Goal: Find specific page/section: Find specific page/section

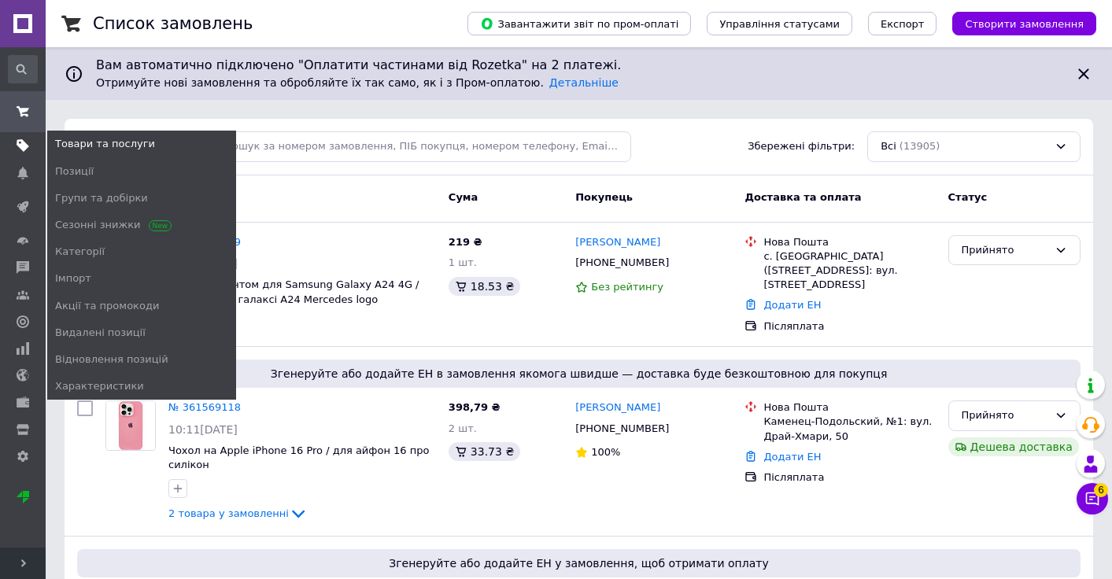
click at [24, 146] on use at bounding box center [23, 146] width 13 height 13
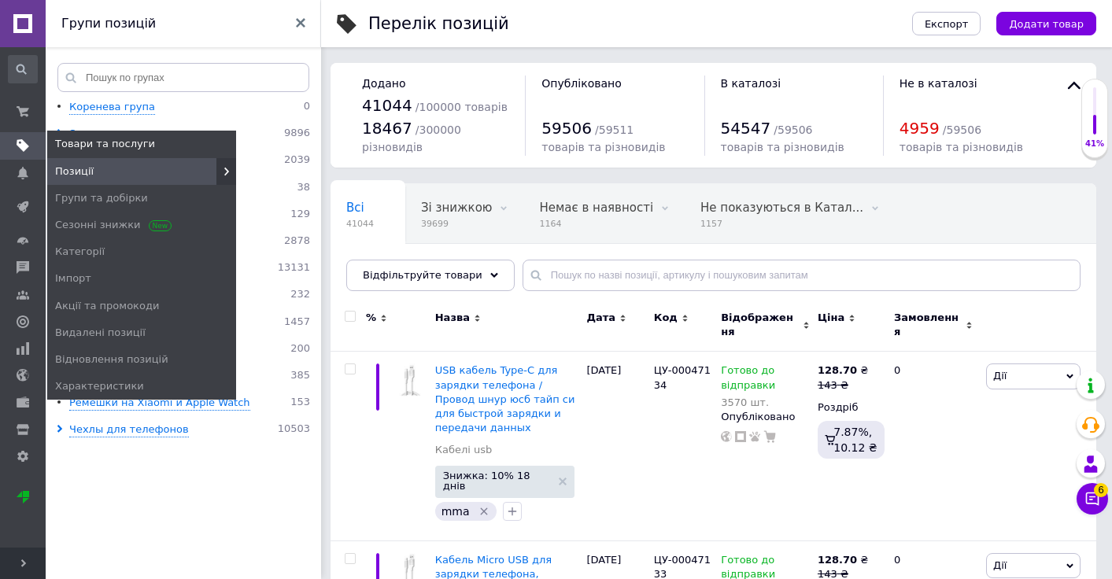
click at [227, 170] on icon at bounding box center [226, 171] width 9 height 9
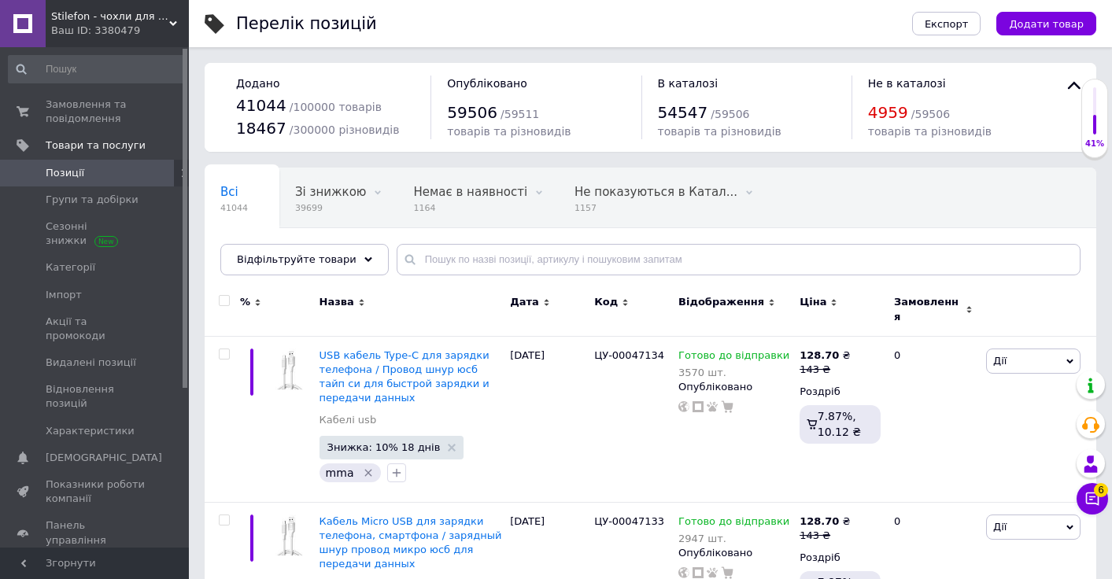
click at [179, 176] on icon at bounding box center [183, 172] width 9 height 9
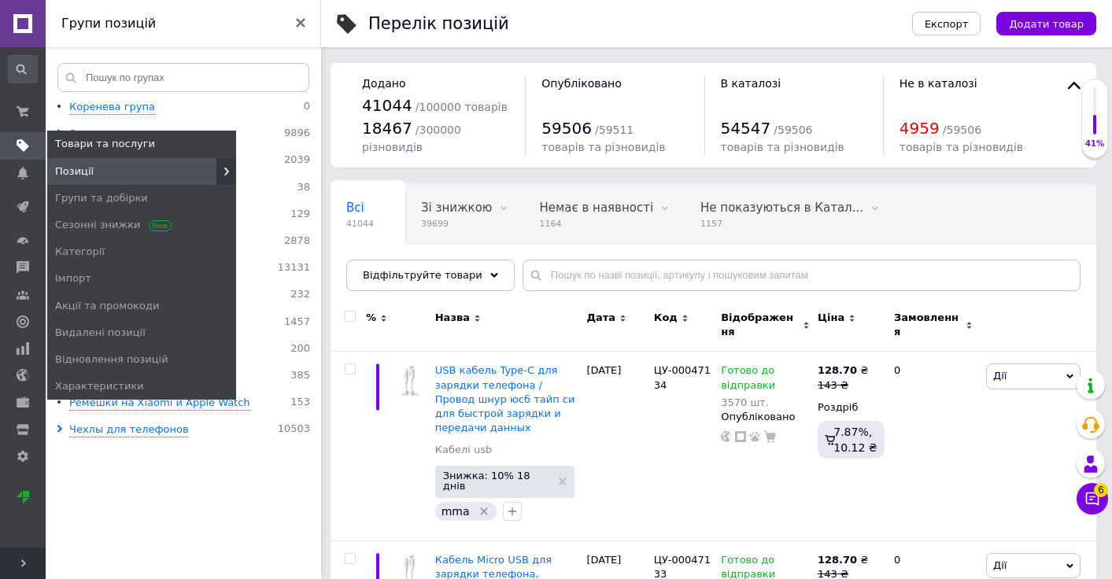
click at [28, 141] on icon at bounding box center [23, 145] width 13 height 13
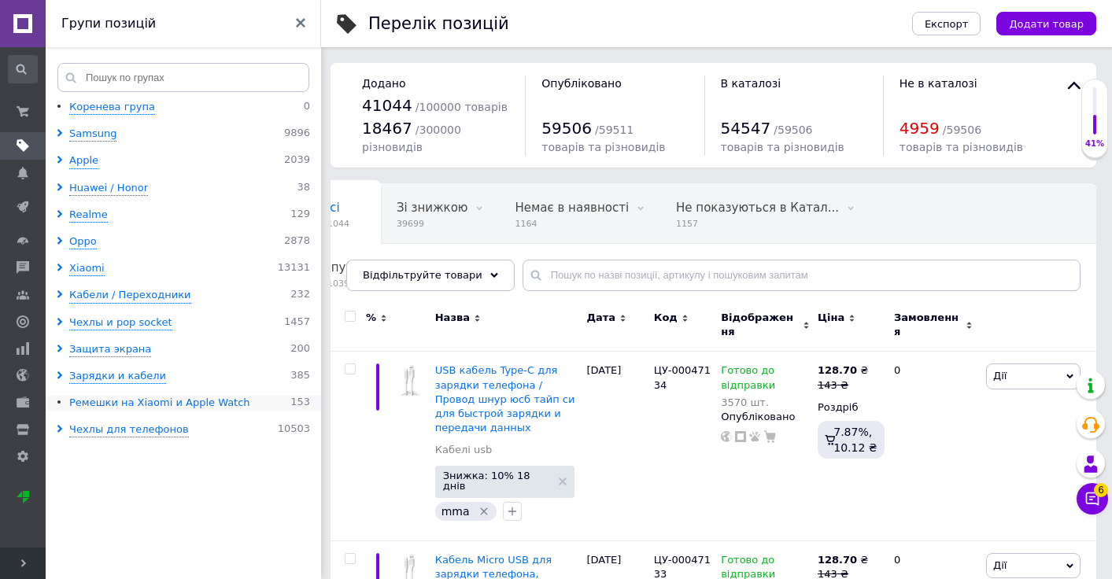
click at [105, 408] on div "Ремешки на Xiaomi и Apple Watch" at bounding box center [159, 403] width 181 height 15
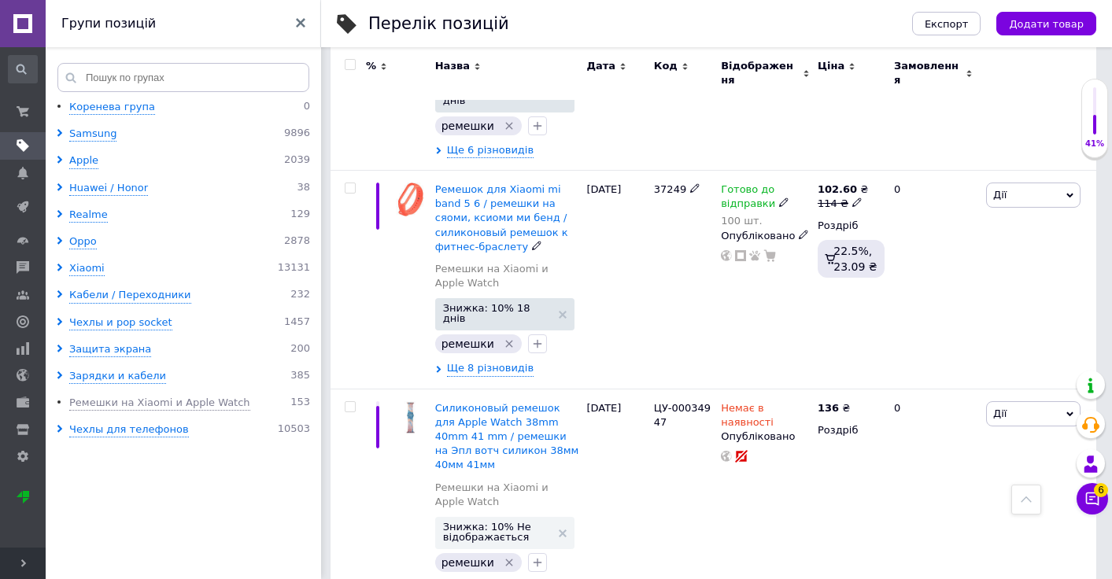
scroll to position [656, 0]
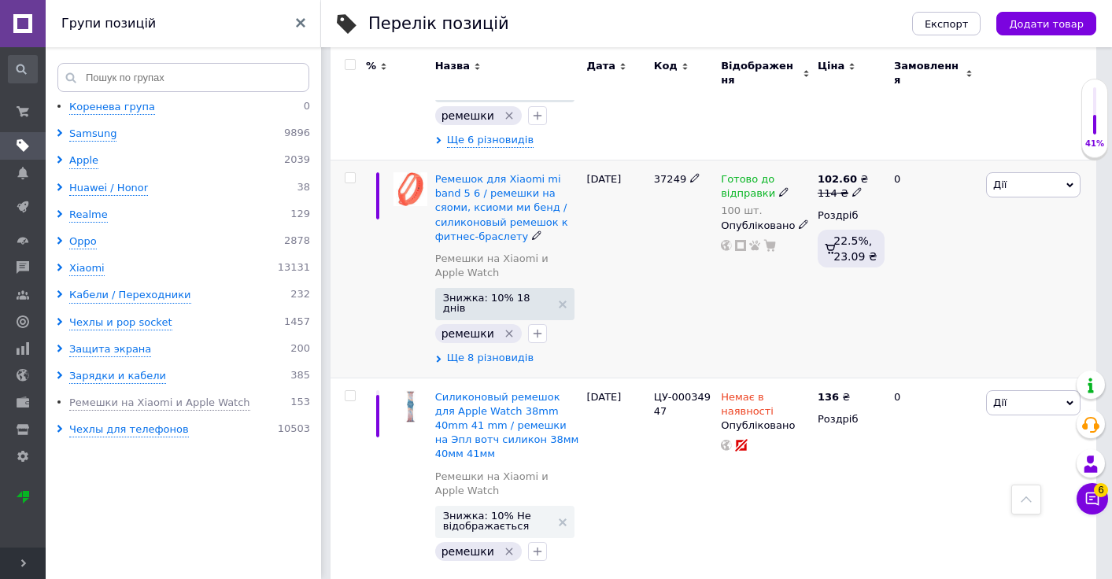
click at [486, 351] on span "Ще 8 різновидів" at bounding box center [490, 358] width 87 height 14
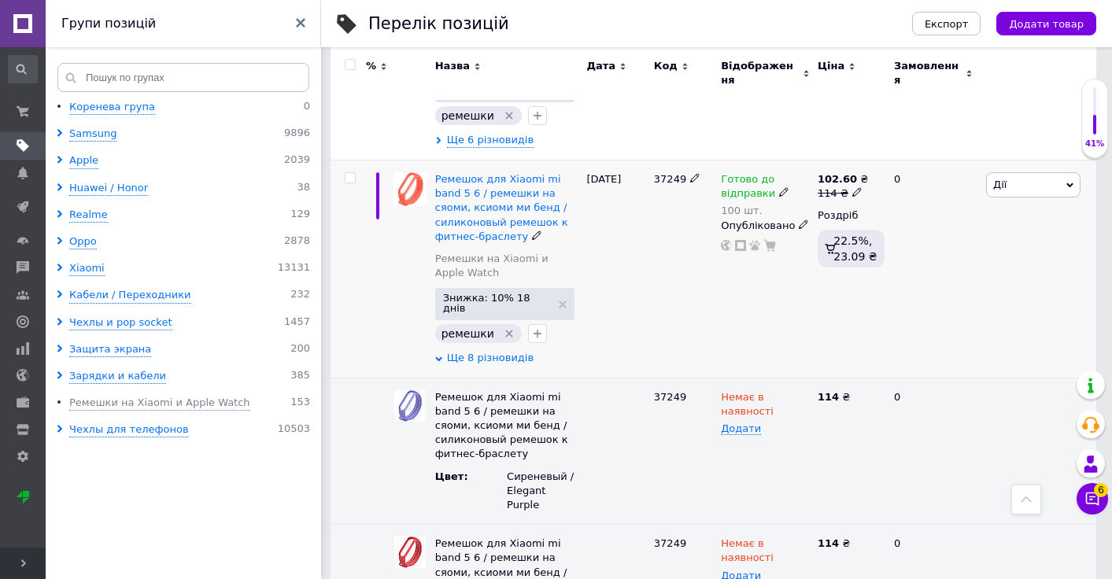
click at [486, 351] on span "Ще 8 різновидів" at bounding box center [490, 358] width 87 height 14
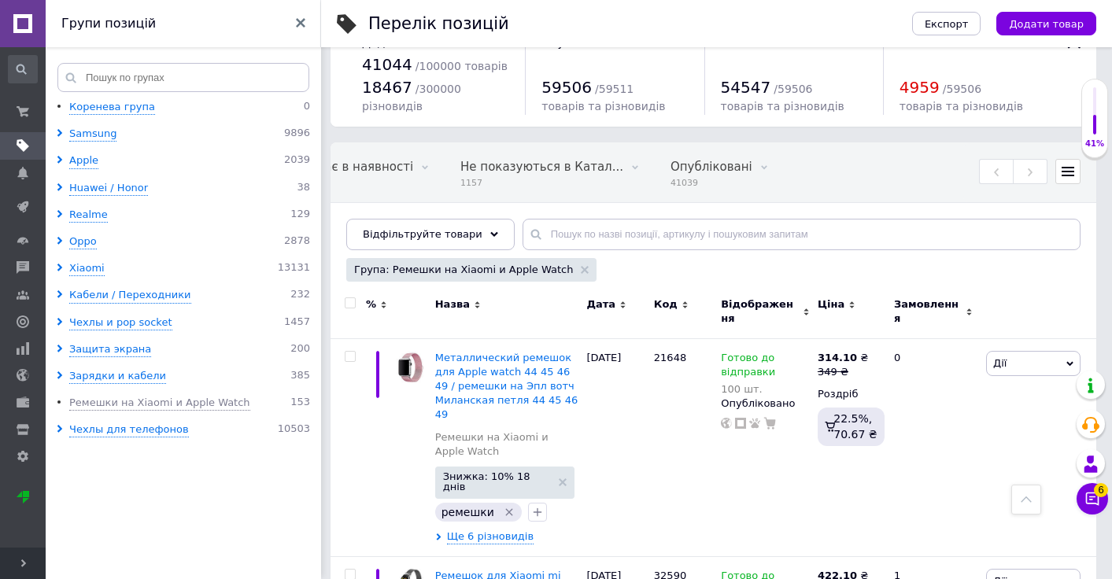
scroll to position [0, 0]
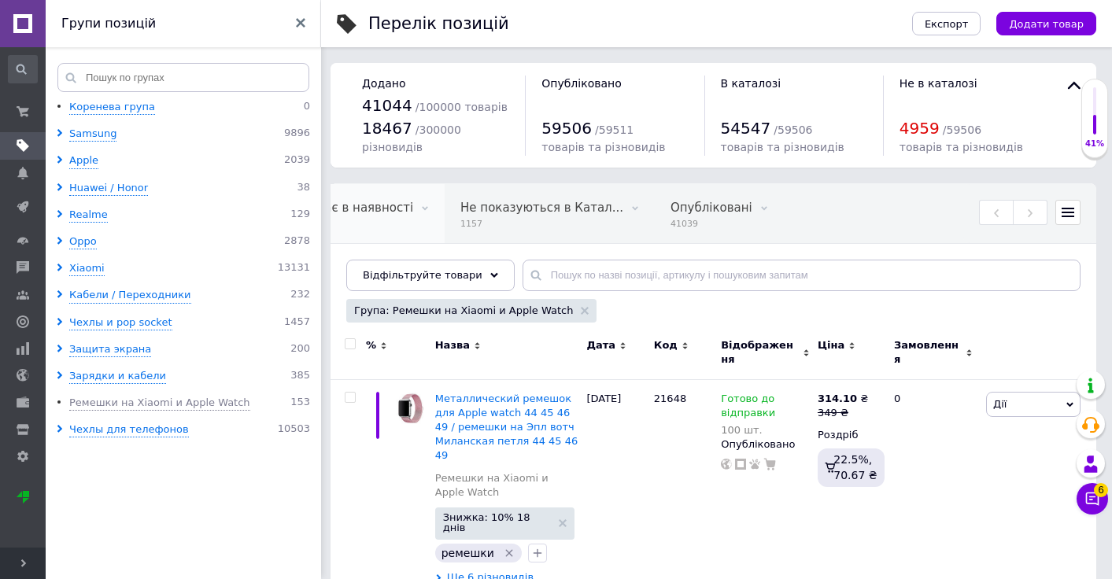
click at [349, 209] on span "Немає в наявності" at bounding box center [356, 208] width 114 height 14
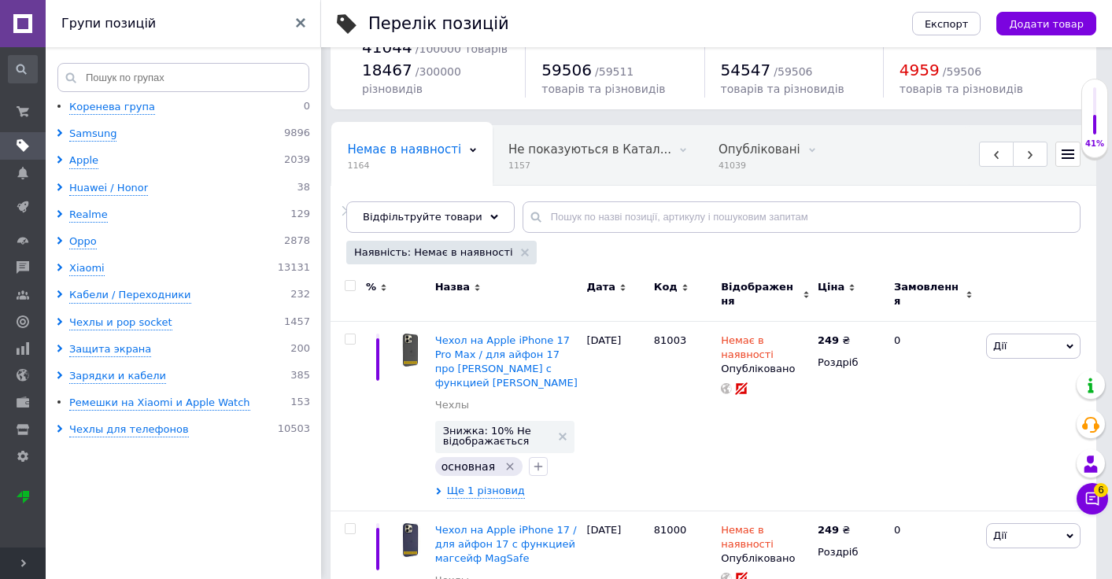
scroll to position [61, 0]
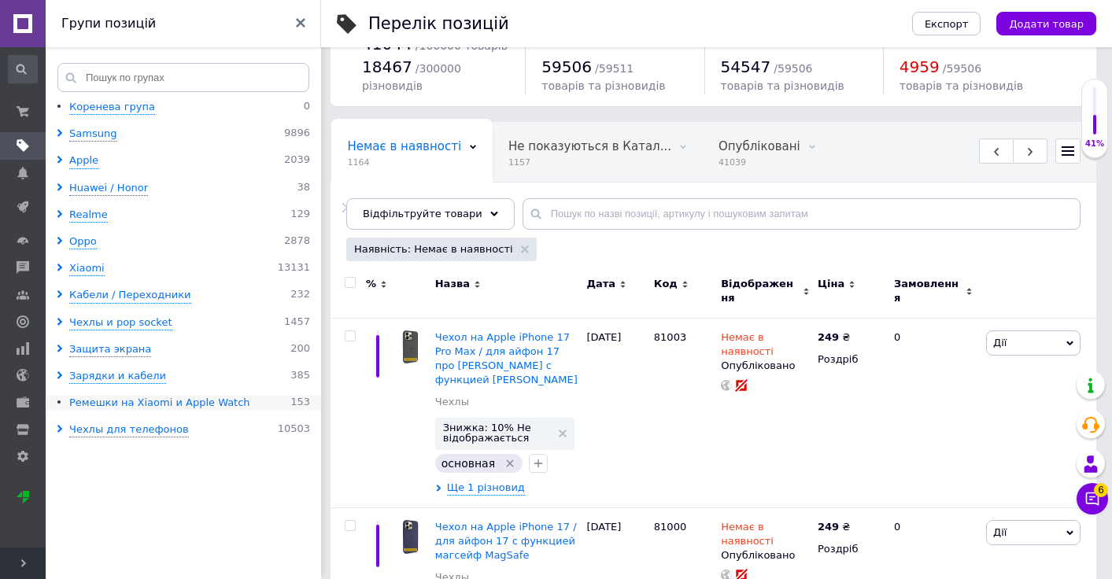
click at [91, 409] on div "Ремешки на Xiaomi и Apple Watch" at bounding box center [159, 403] width 181 height 15
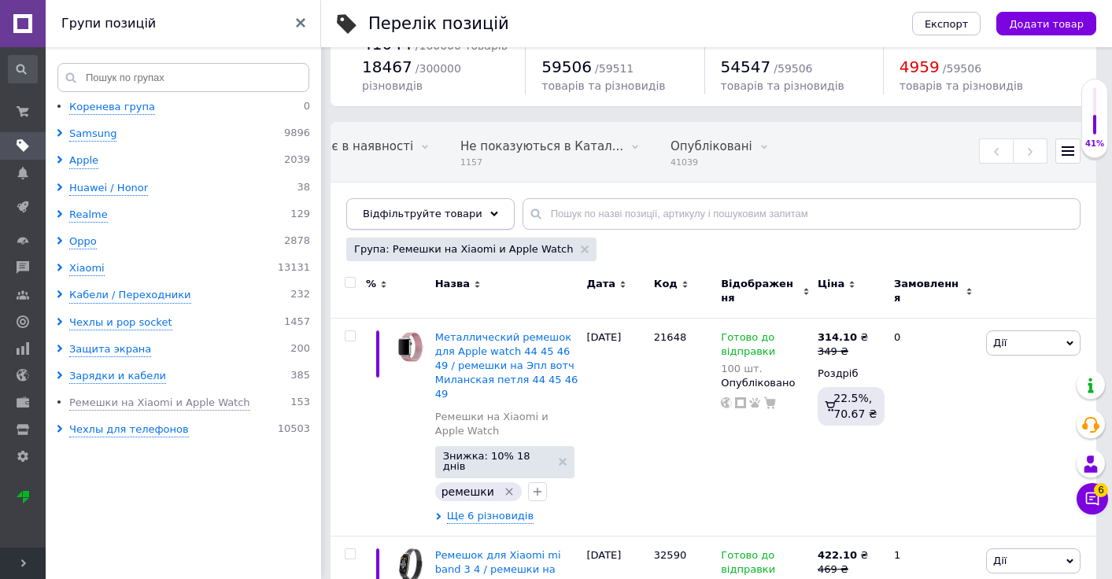
click at [434, 215] on span "Відфільтруйте товари" at bounding box center [423, 214] width 120 height 12
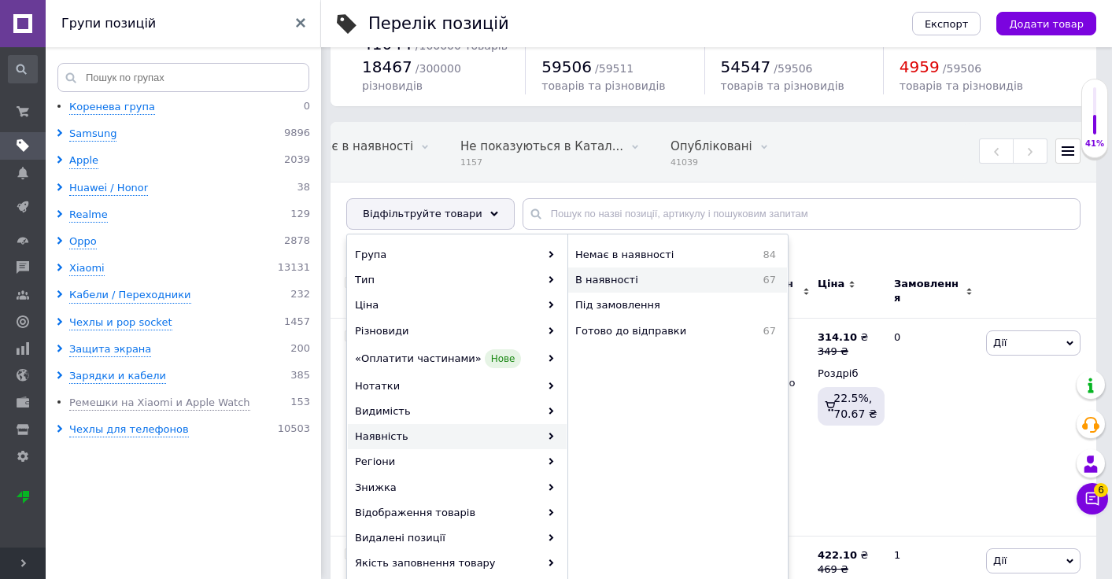
click at [632, 284] on span "В наявності" at bounding box center [650, 280] width 150 height 14
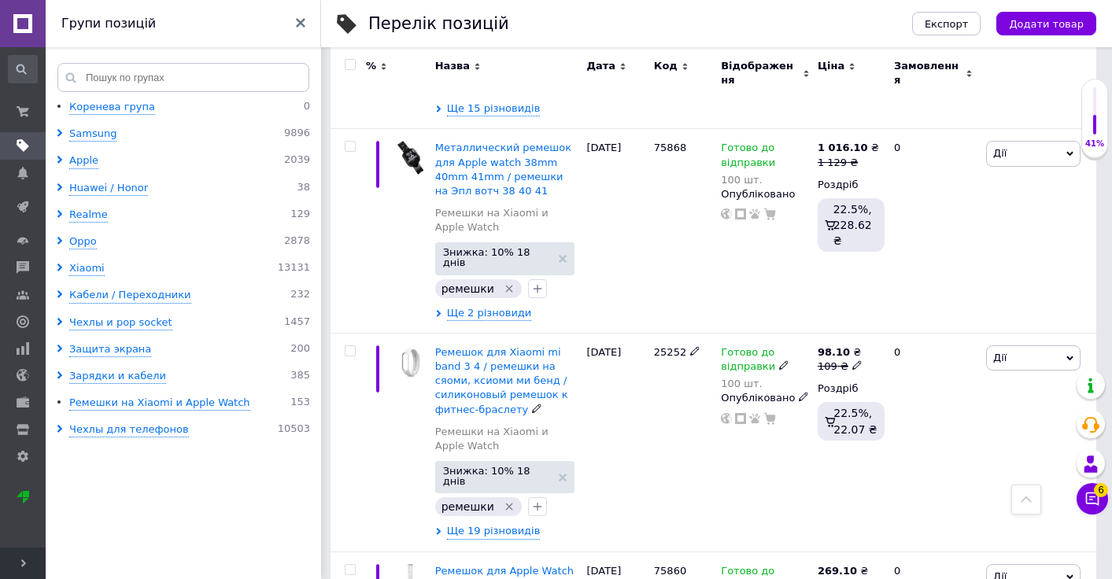
scroll to position [3924, 0]
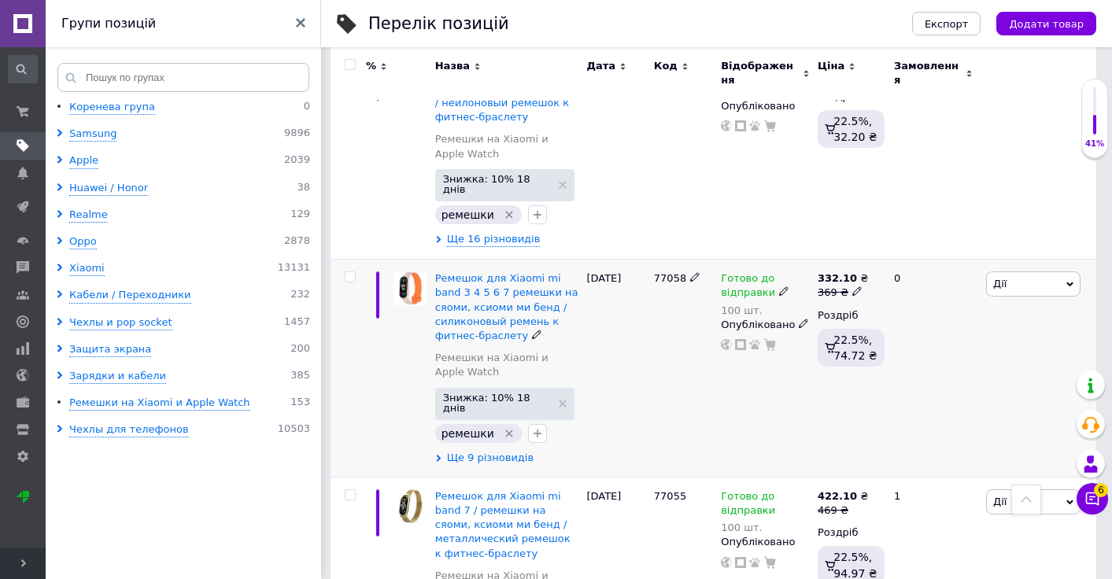
scroll to position [3995, 0]
click at [485, 452] on span "Ще 9 різновидів" at bounding box center [490, 459] width 87 height 14
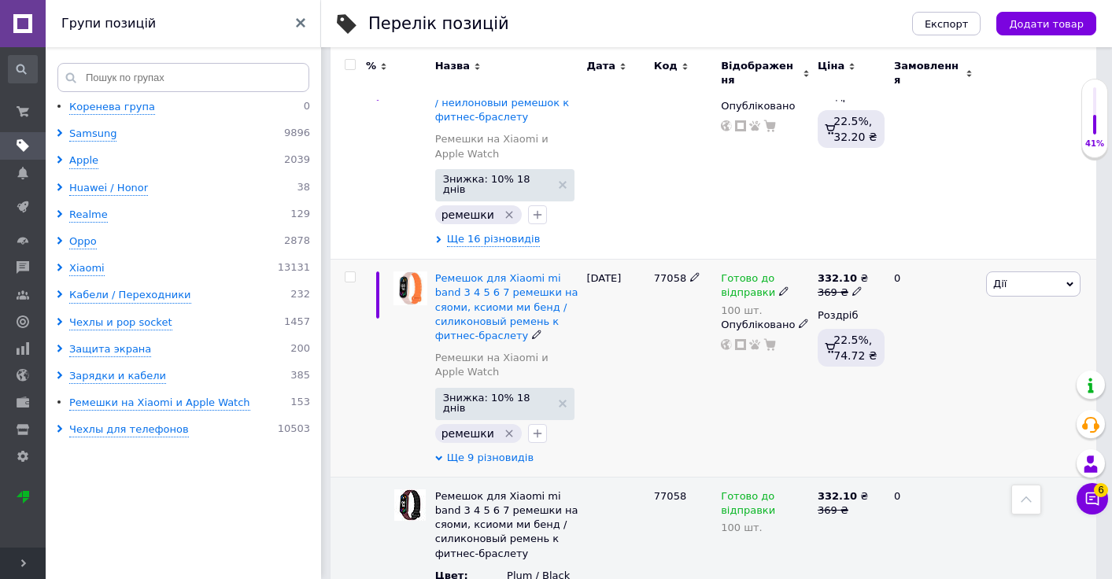
click at [485, 451] on span "Ще 9 різновидів" at bounding box center [490, 458] width 87 height 14
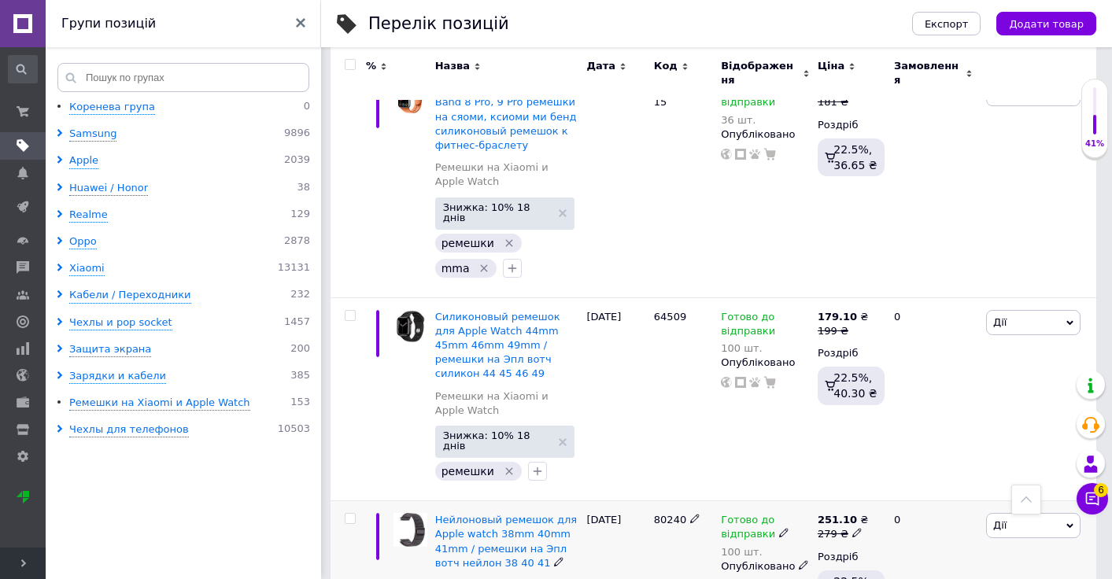
scroll to position [2928, 0]
